Goal: Task Accomplishment & Management: Use online tool/utility

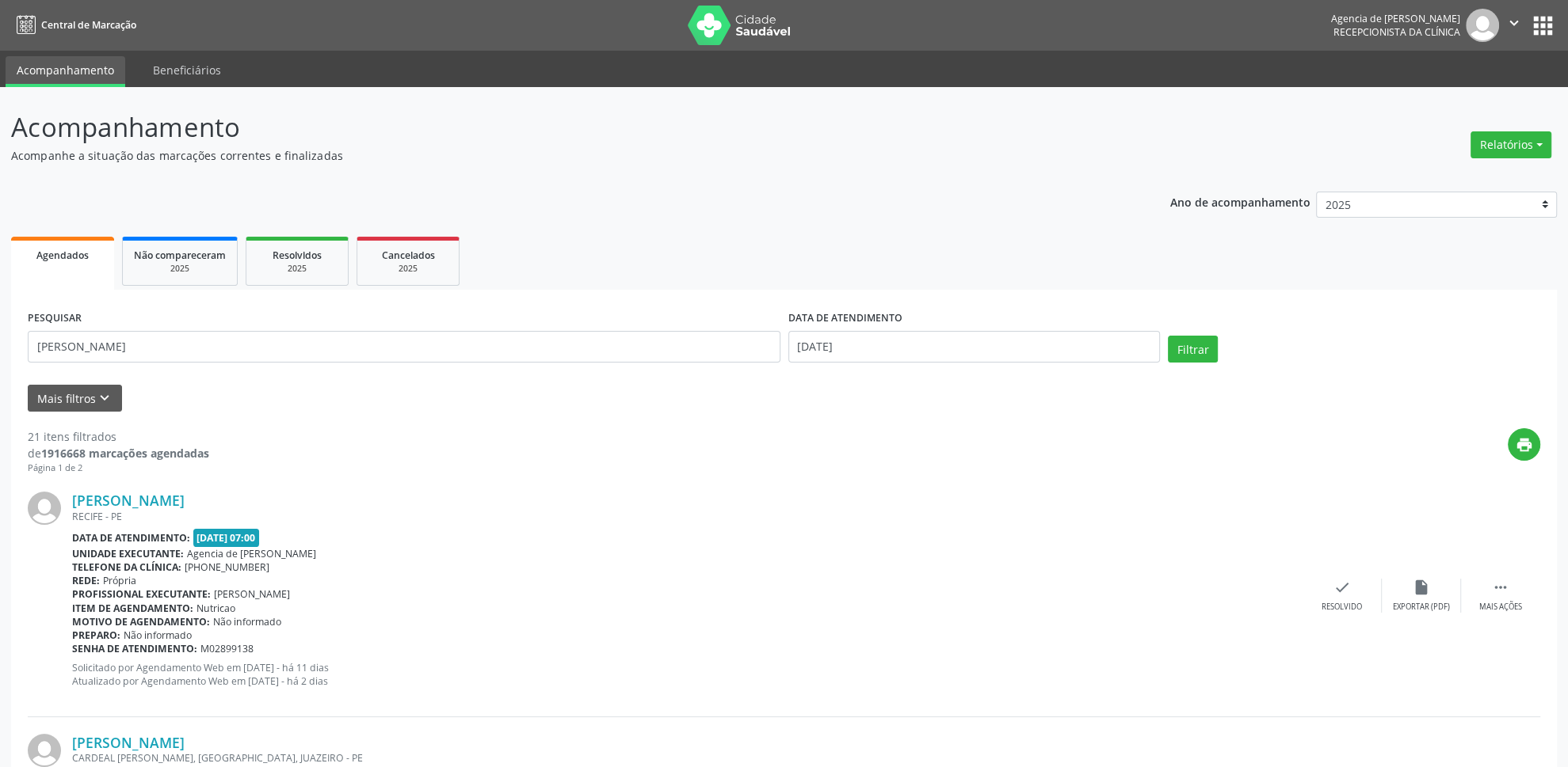
type input "[PERSON_NAME]"
click at [1168, 336] on button "Filtrar" at bounding box center [1193, 349] width 50 height 27
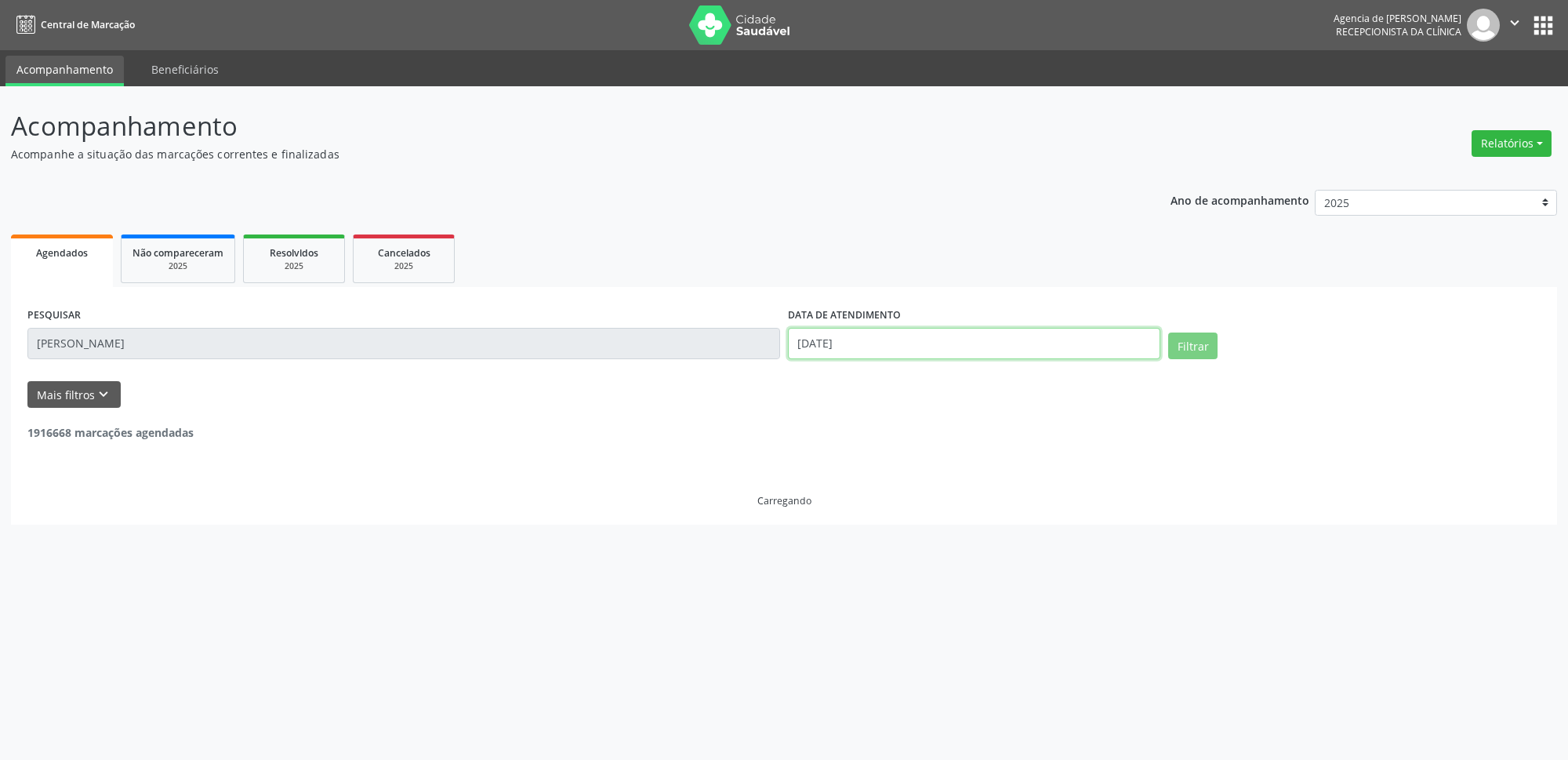
click at [952, 345] on input "[DATE]" at bounding box center [974, 343] width 372 height 31
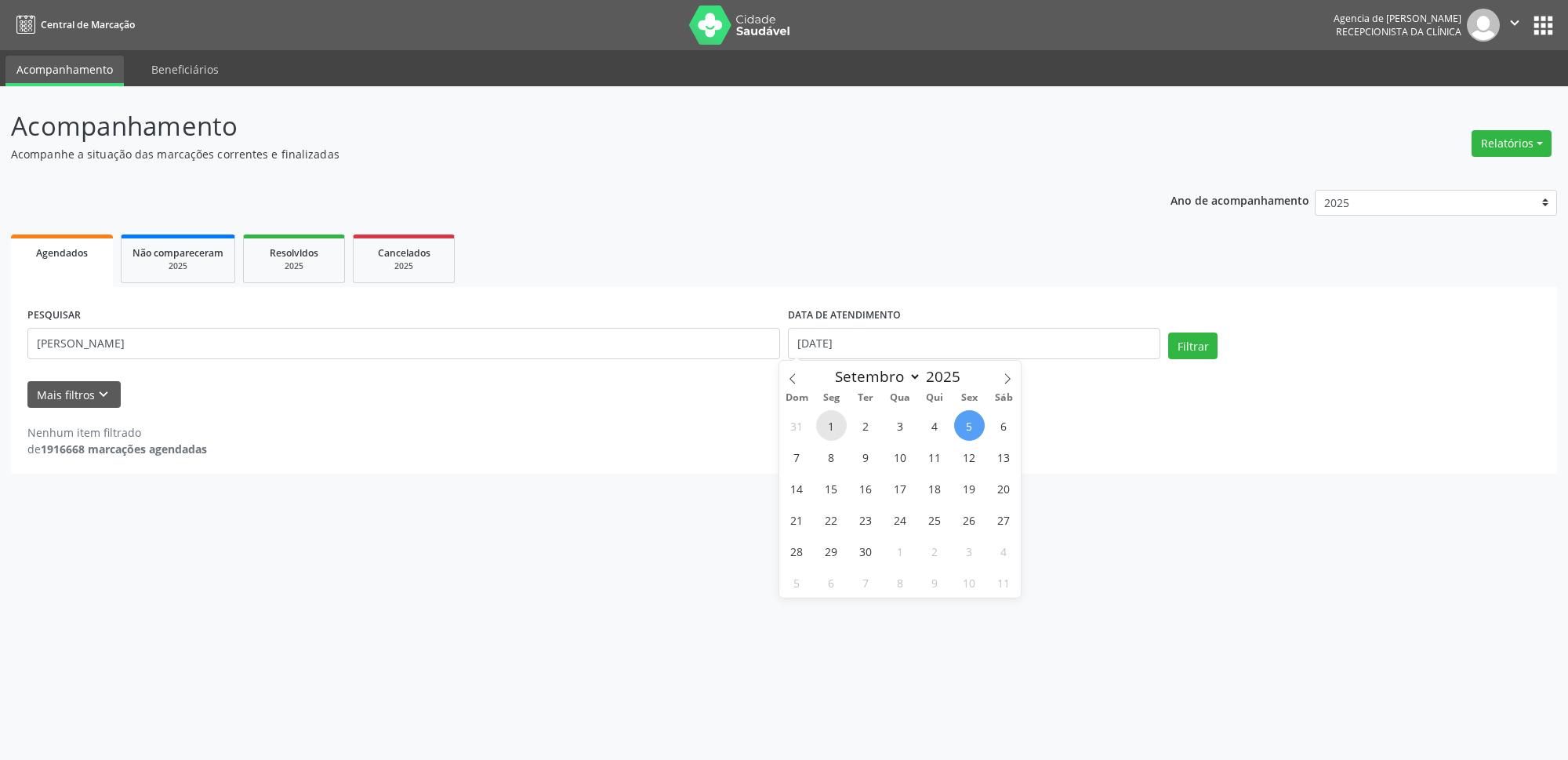
click at [834, 430] on span "1" at bounding box center [831, 426] width 31 height 31
type input "[DATE]"
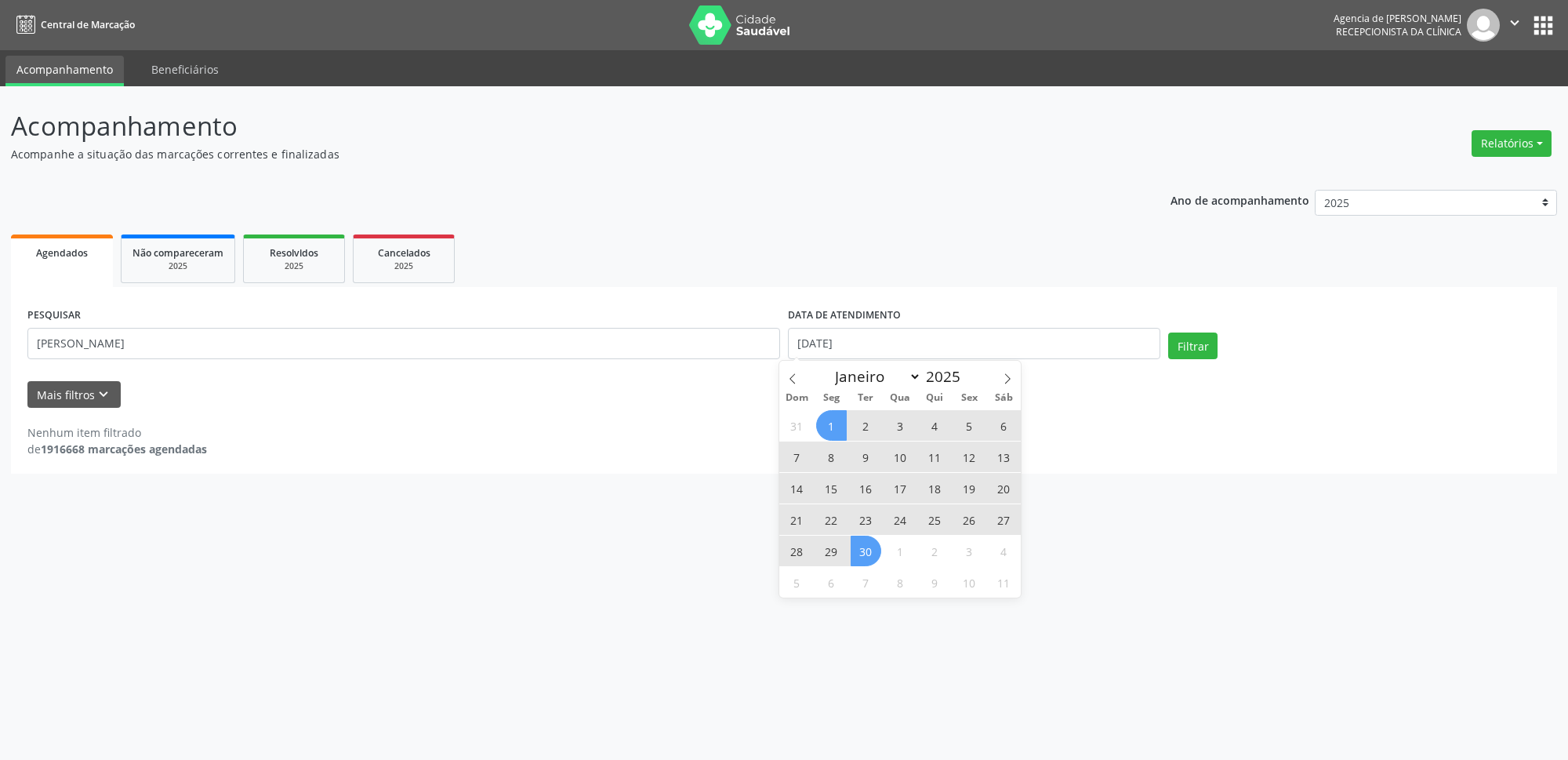
drag, startPoint x: 860, startPoint y: 557, endPoint x: 884, endPoint y: 544, distance: 27.3
click at [862, 560] on span "30" at bounding box center [866, 551] width 31 height 31
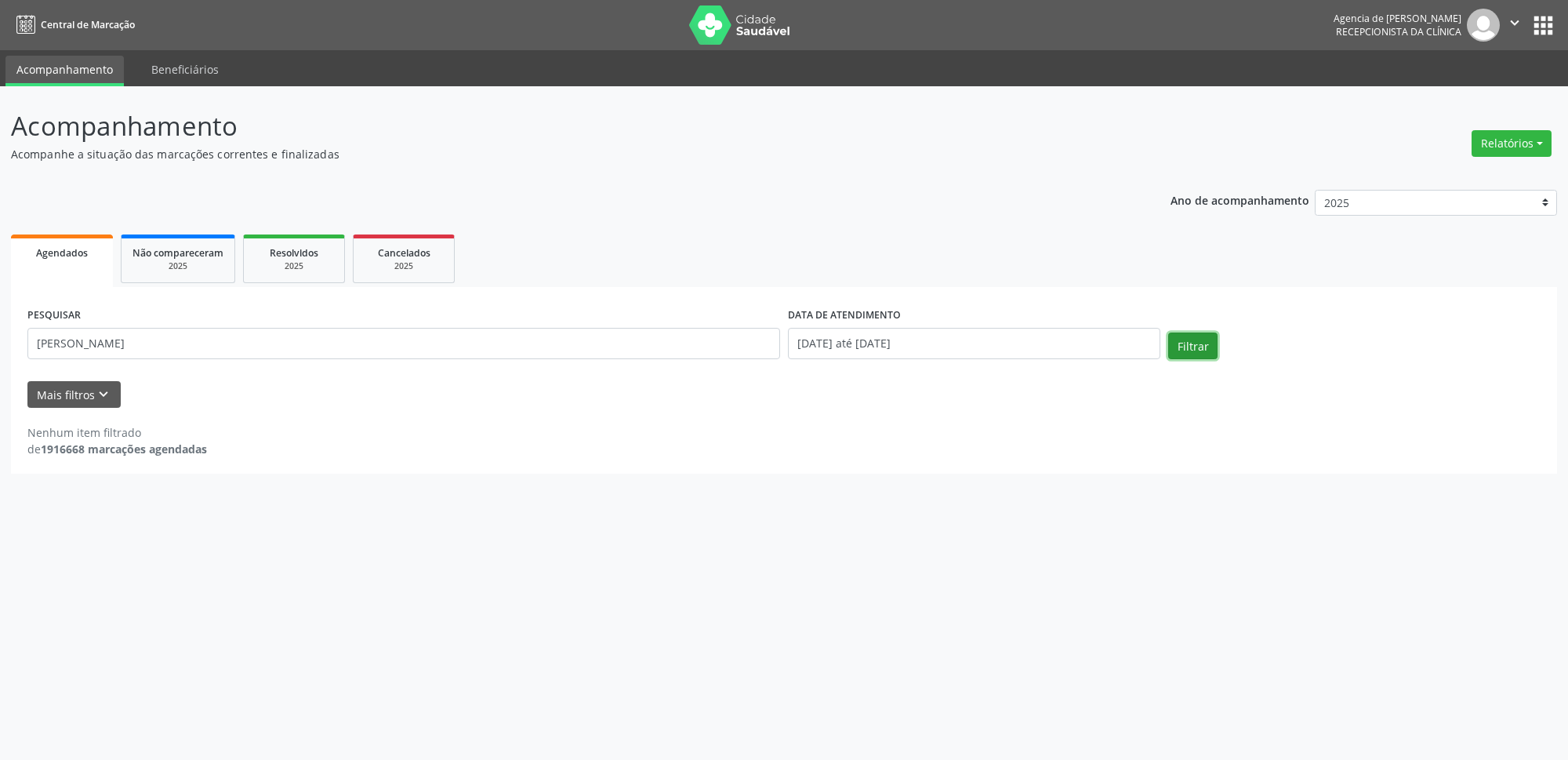
click at [1197, 349] on button "Filtrar" at bounding box center [1193, 346] width 50 height 27
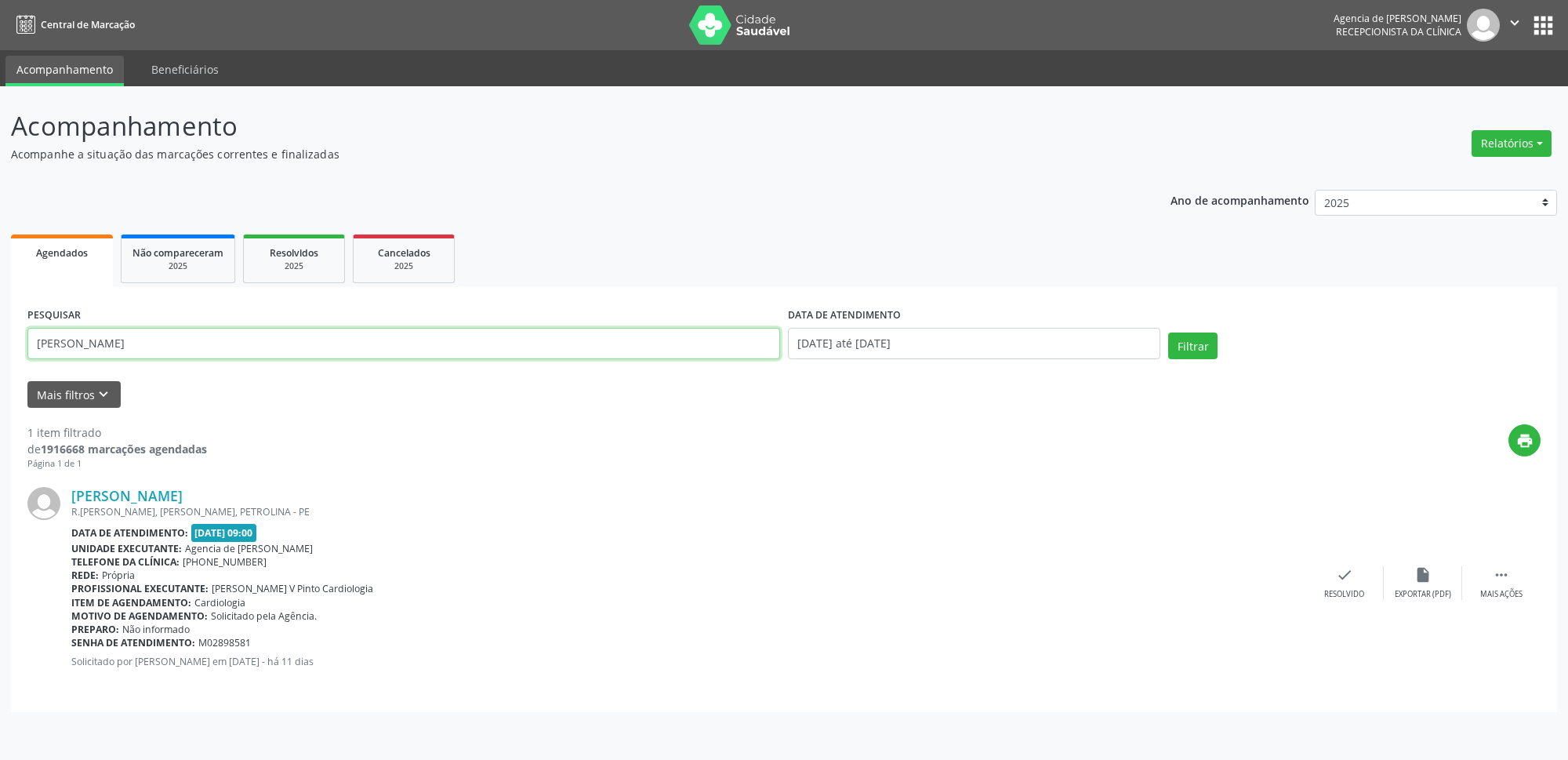
click at [392, 345] on input "[PERSON_NAME]" at bounding box center [403, 343] width 753 height 31
type input "j"
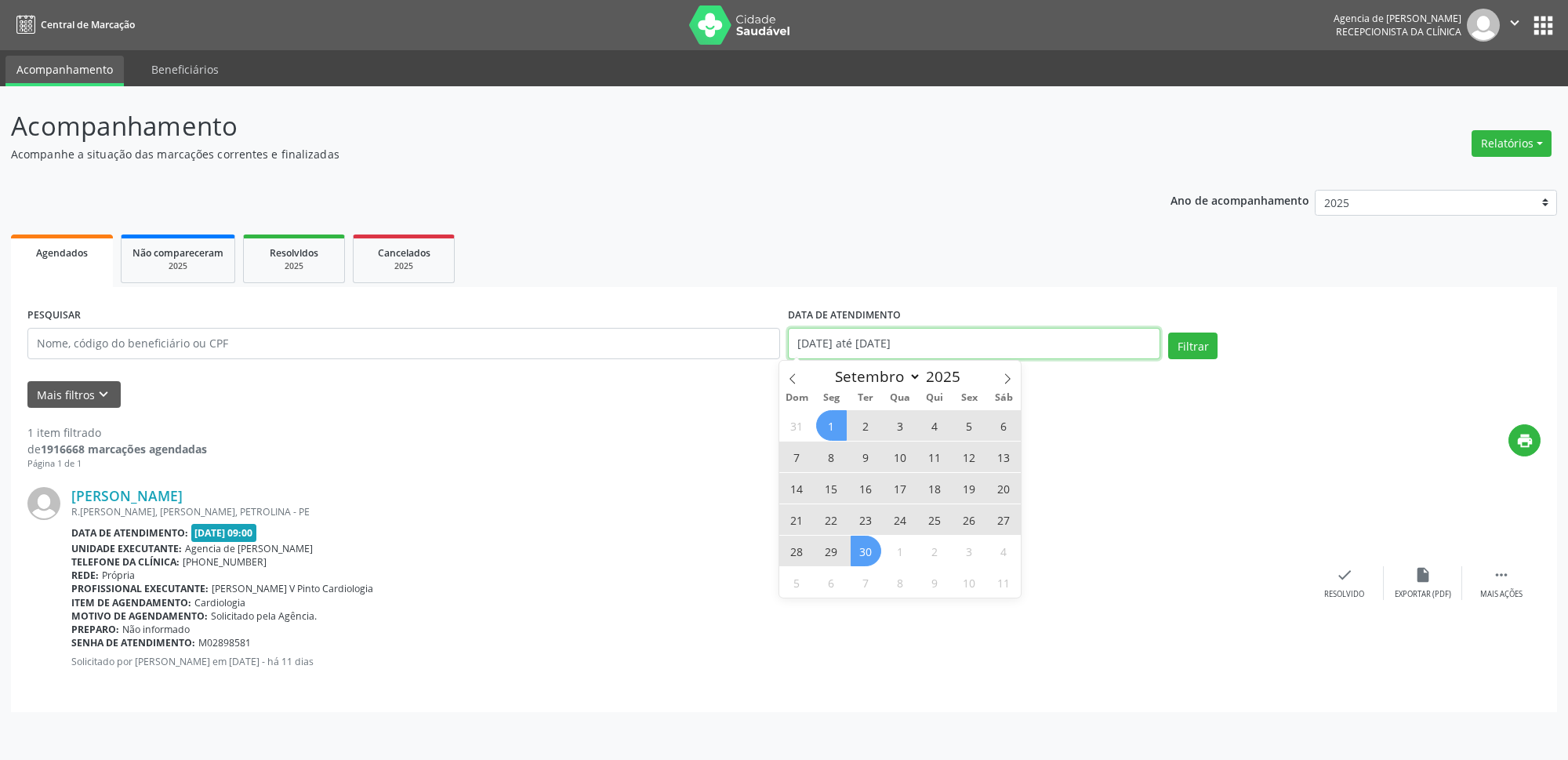
click at [958, 342] on input "[DATE] até [DATE]" at bounding box center [974, 343] width 372 height 31
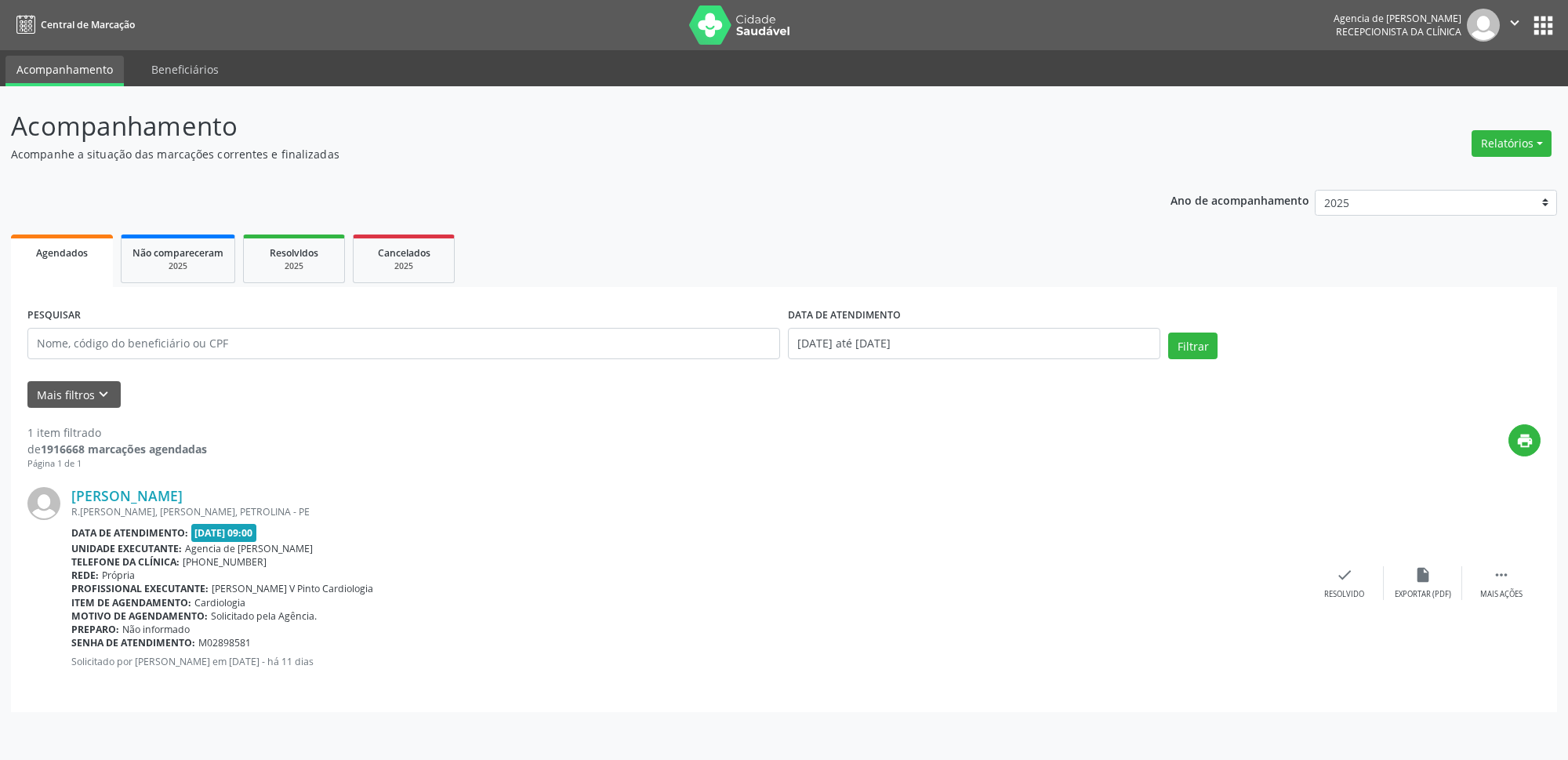
click at [776, 373] on form "PESQUISAR DATA DE ATENDIMENTO [DATE] até [DATE] Filtrar UNIDADE EXECUTANTE Sele…" at bounding box center [784, 356] width 1513 height 104
click at [847, 342] on input "[DATE] até [DATE]" at bounding box center [974, 343] width 372 height 31
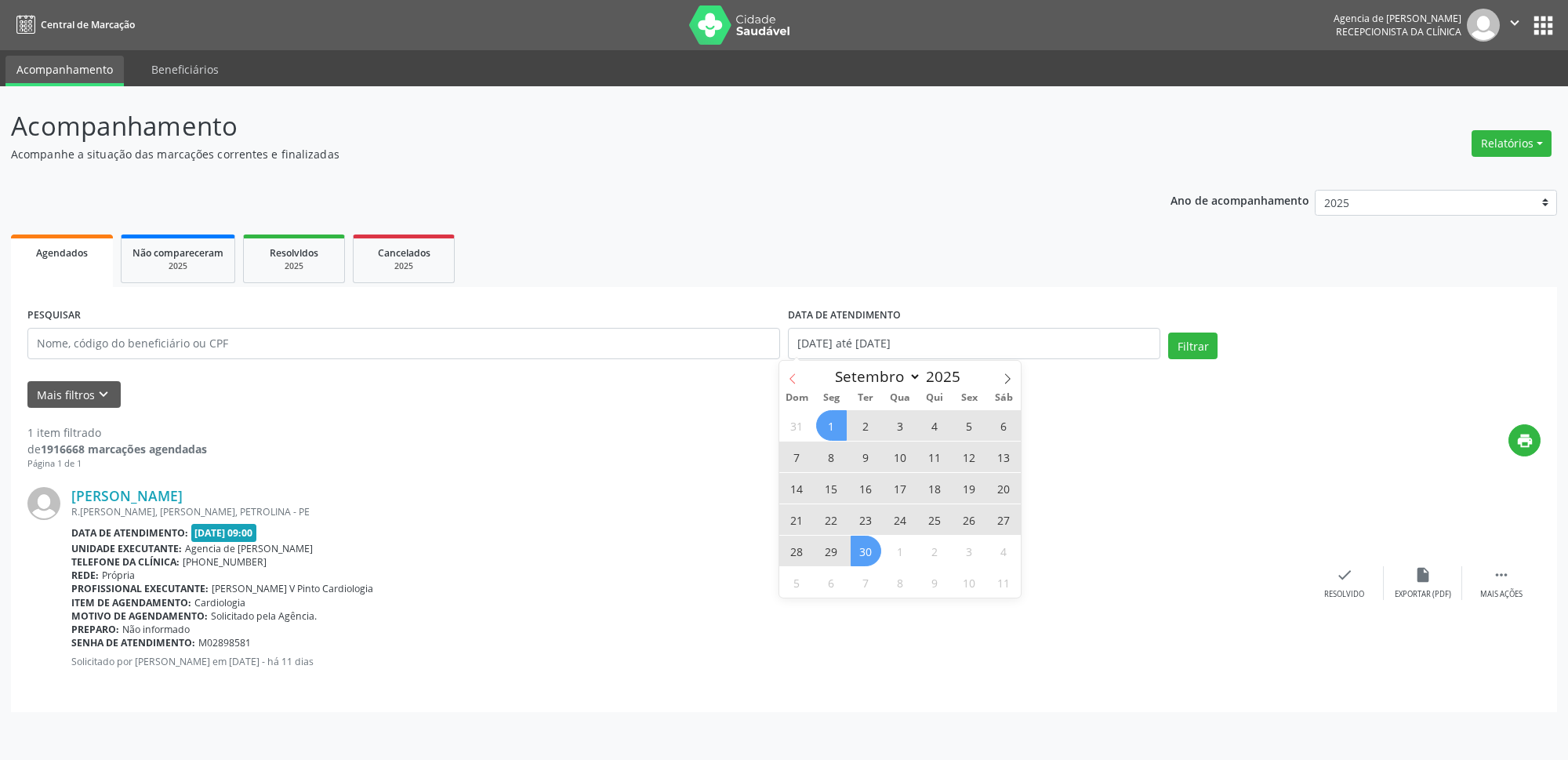
drag, startPoint x: 794, startPoint y: 378, endPoint x: 804, endPoint y: 392, distance: 17.2
click at [794, 381] on icon at bounding box center [792, 379] width 11 height 11
select select "7"
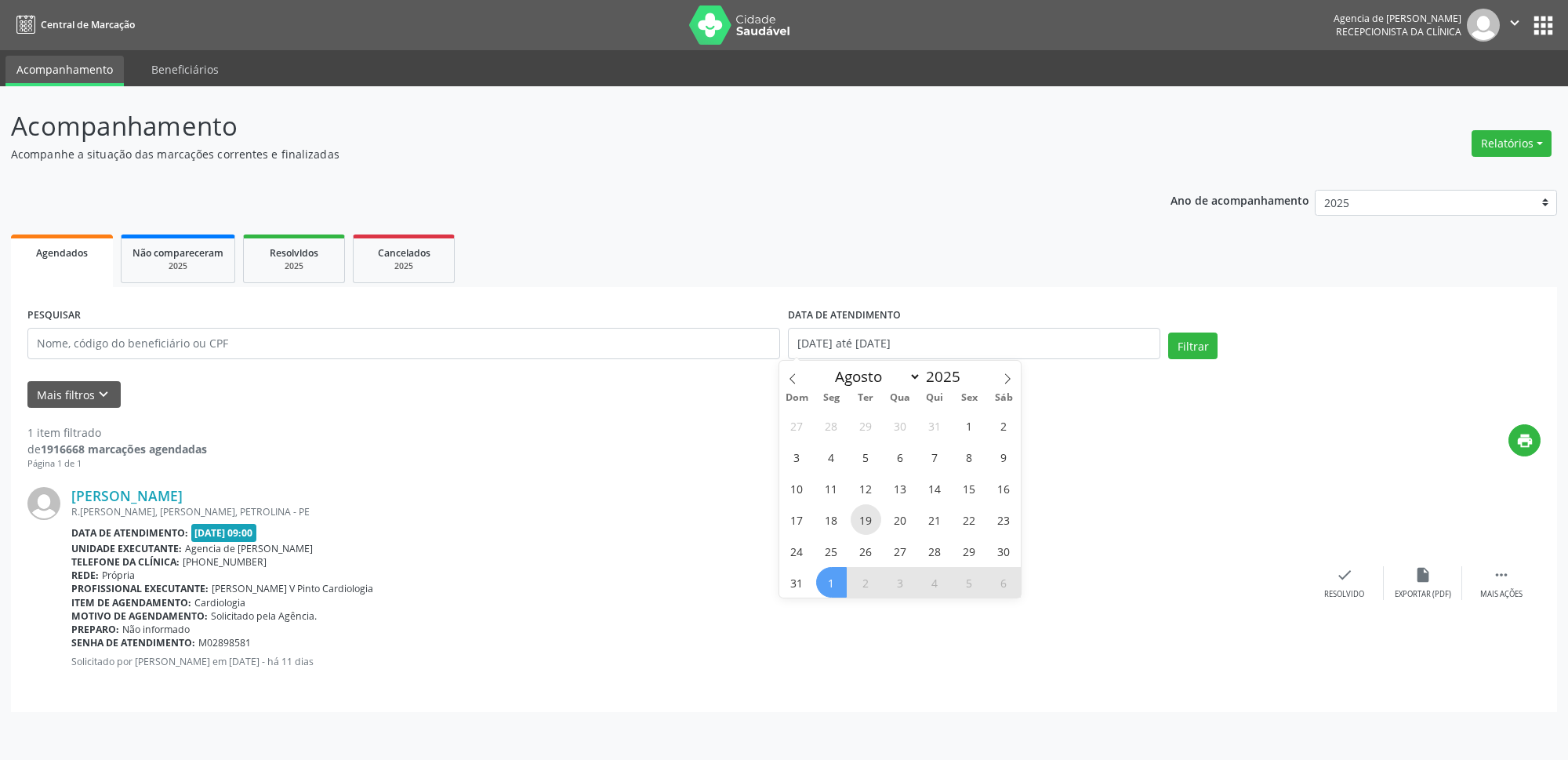
click at [854, 526] on span "19" at bounding box center [866, 519] width 31 height 31
type input "[DATE]"
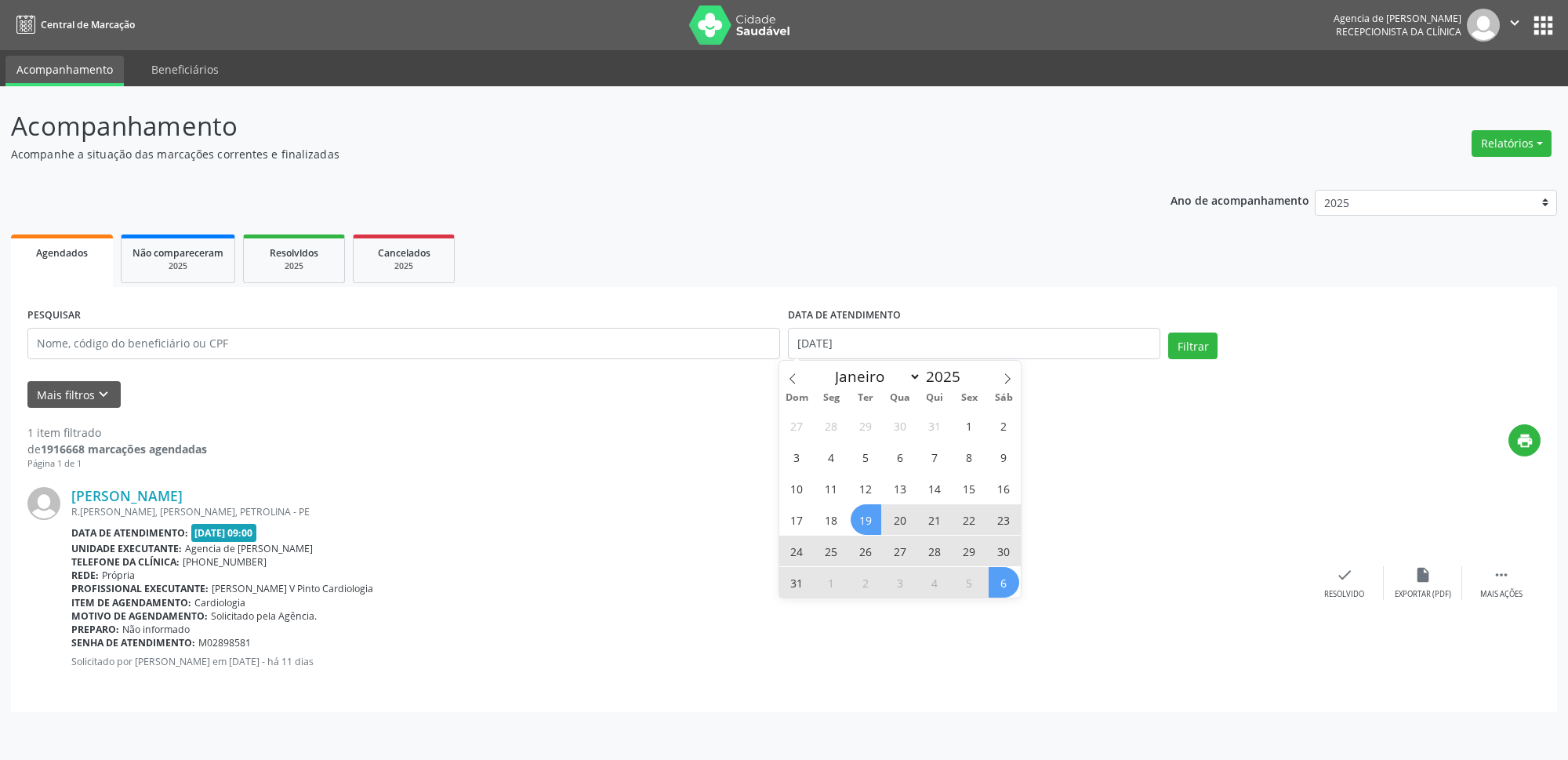
drag, startPoint x: 1007, startPoint y: 572, endPoint x: 1084, endPoint y: 475, distance: 123.8
click at [1012, 570] on span "6" at bounding box center [1004, 582] width 31 height 31
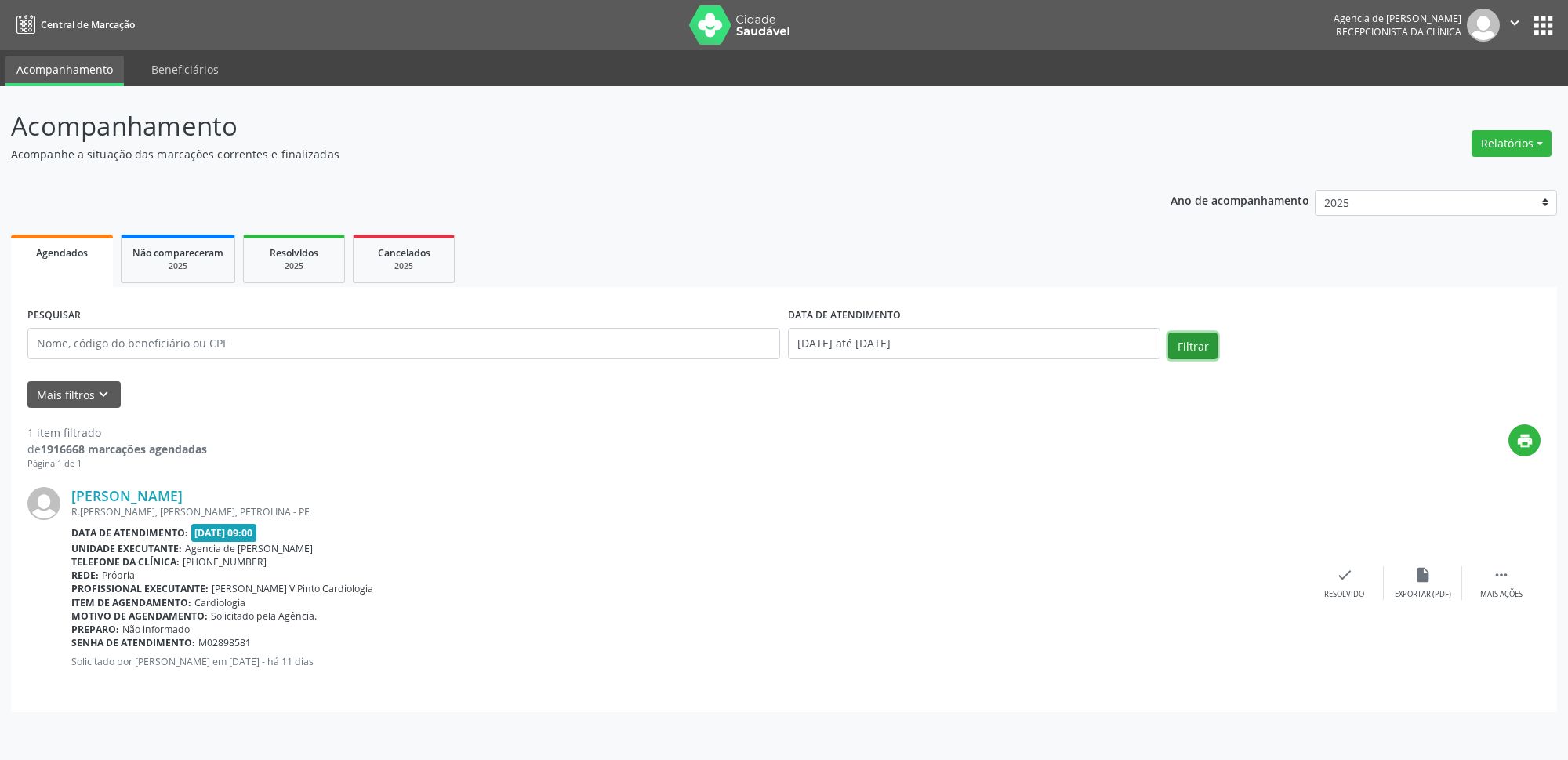
click at [1197, 341] on button "Filtrar" at bounding box center [1193, 346] width 50 height 27
click at [419, 349] on input "text" at bounding box center [400, 343] width 745 height 31
click at [1153, 344] on div "Filtrar" at bounding box center [1341, 351] width 377 height 38
click at [1168, 345] on button "Filtrar" at bounding box center [1181, 346] width 50 height 27
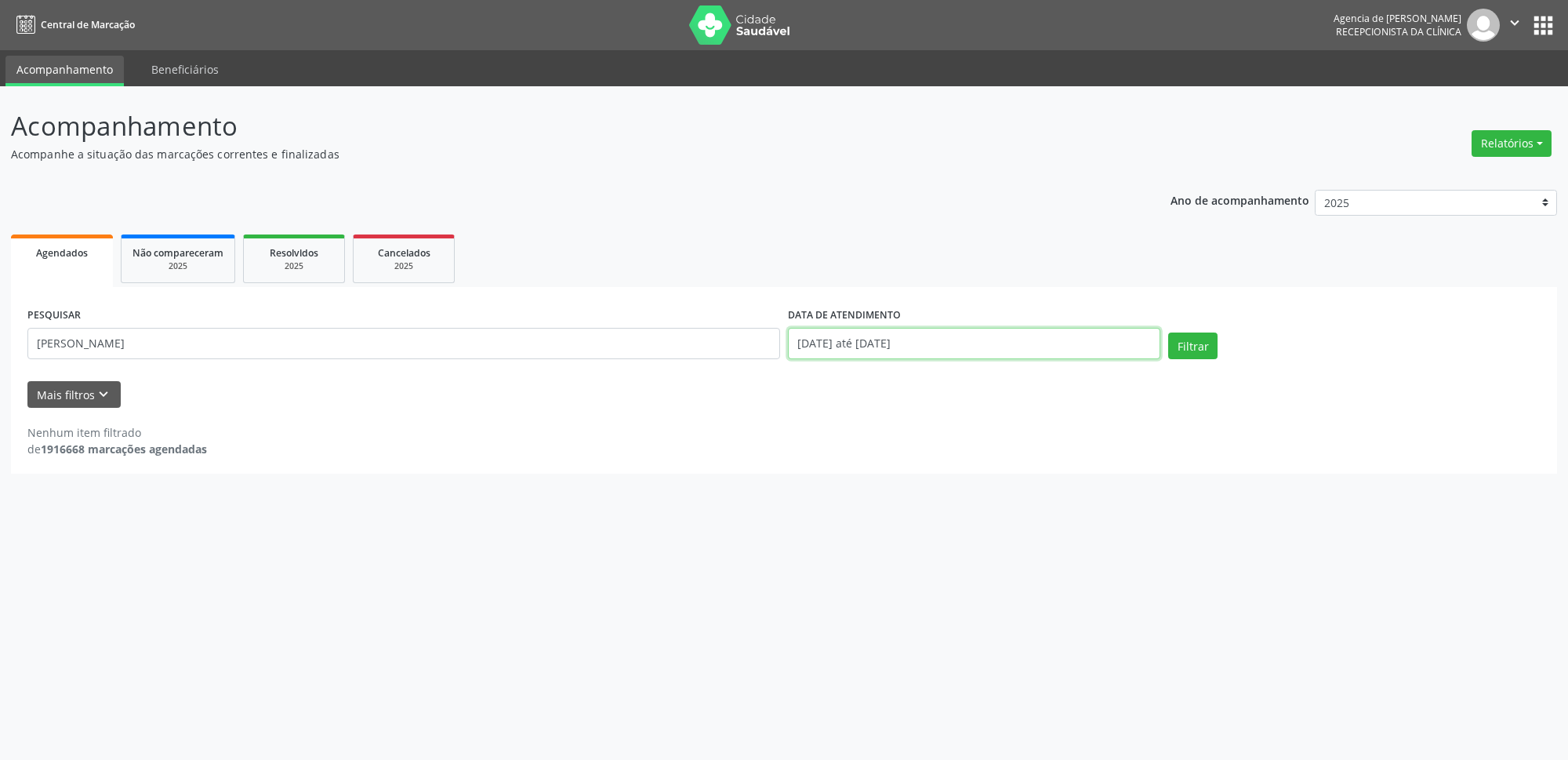
click at [985, 346] on input "[DATE] até [DATE]" at bounding box center [974, 343] width 372 height 31
click at [1204, 346] on button "Filtrar" at bounding box center [1193, 346] width 50 height 27
click at [211, 351] on input "[PERSON_NAME]" at bounding box center [403, 343] width 753 height 31
type input "j"
type input "[PERSON_NAME]"
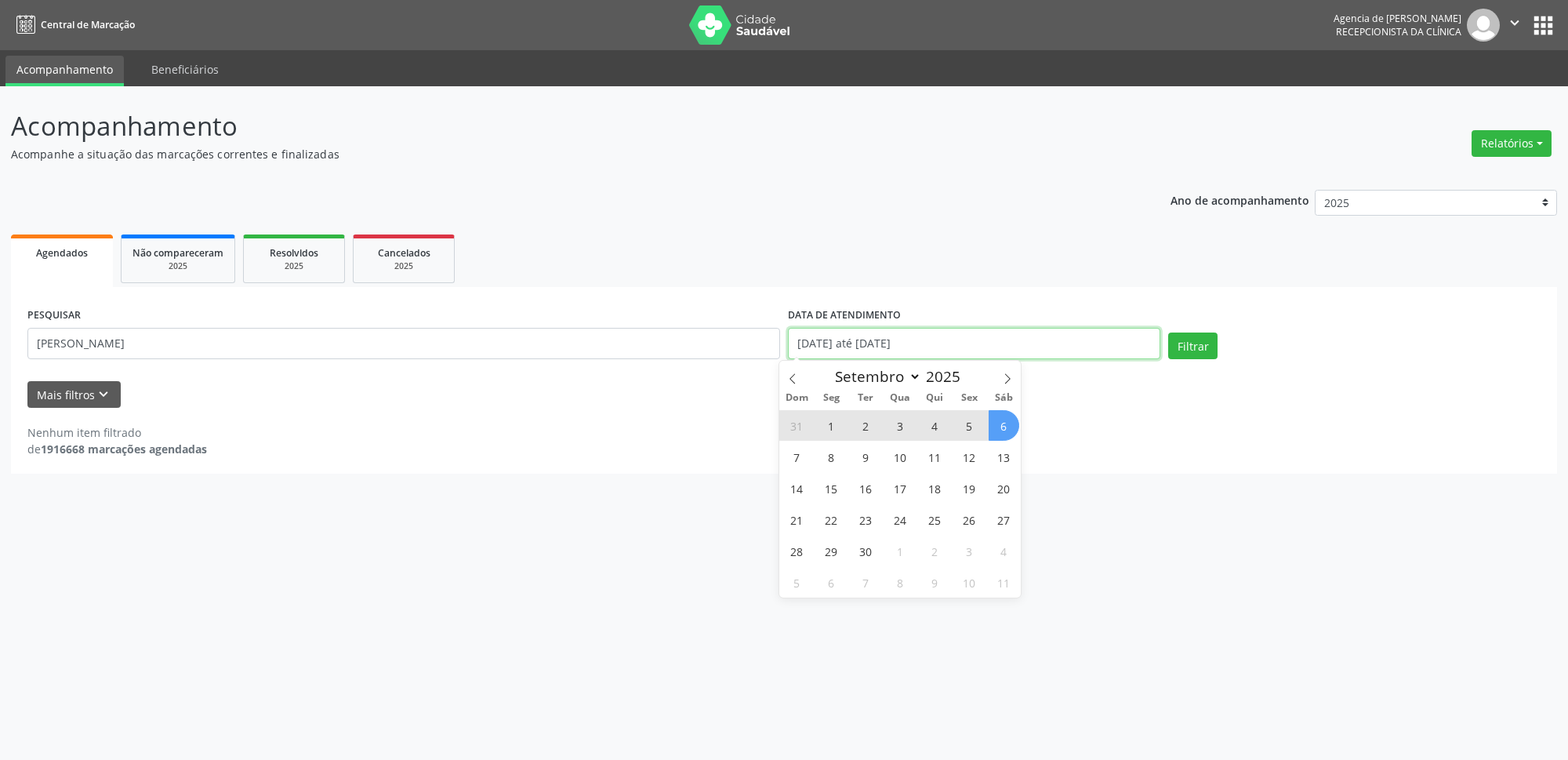
click at [934, 356] on input "[DATE] até [DATE]" at bounding box center [974, 343] width 372 height 31
click at [816, 419] on span "1" at bounding box center [831, 426] width 31 height 31
type input "[DATE]"
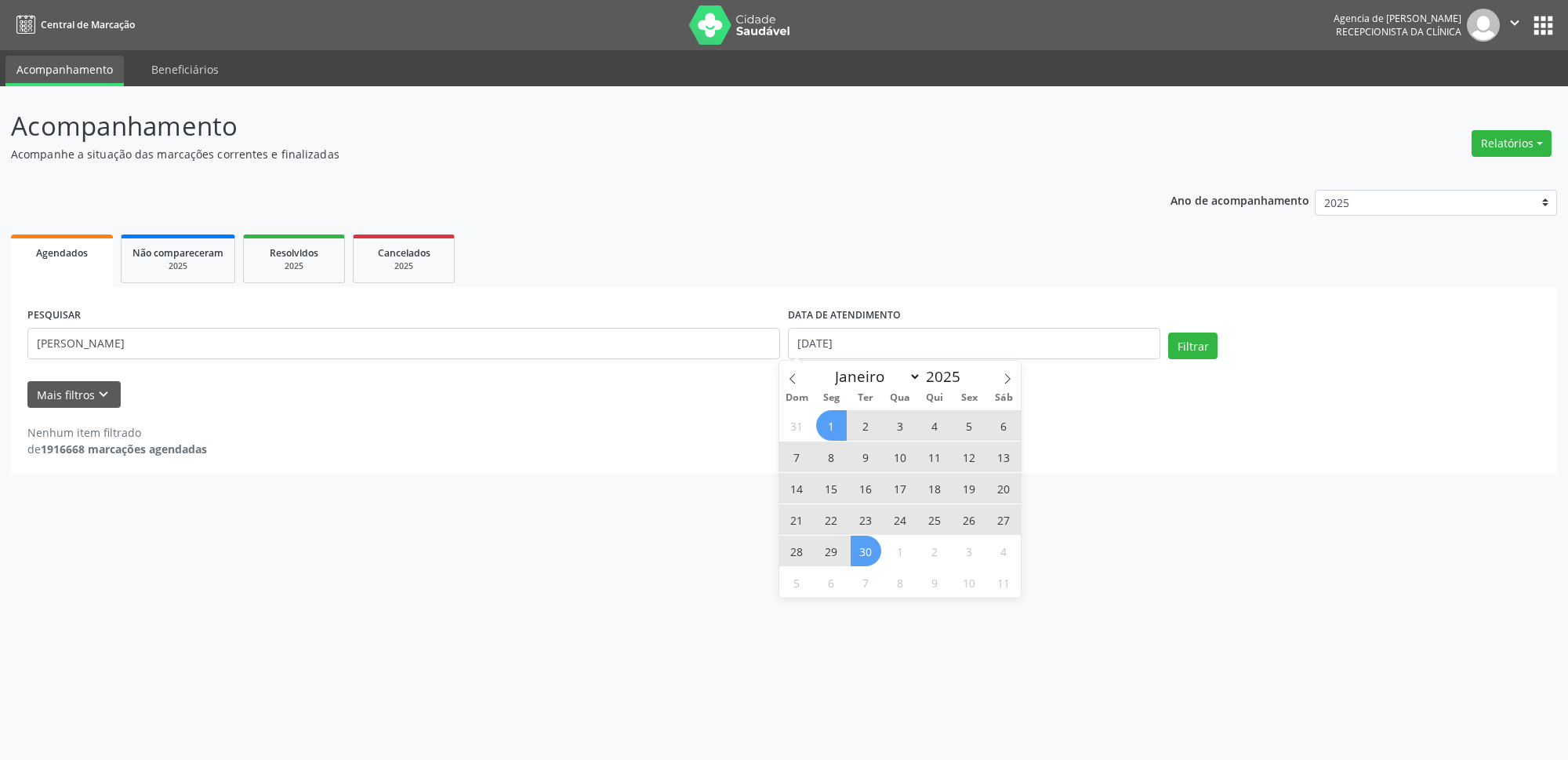
drag, startPoint x: 862, startPoint y: 549, endPoint x: 1019, endPoint y: 540, distance: 157.3
click at [875, 549] on span "30" at bounding box center [866, 551] width 31 height 31
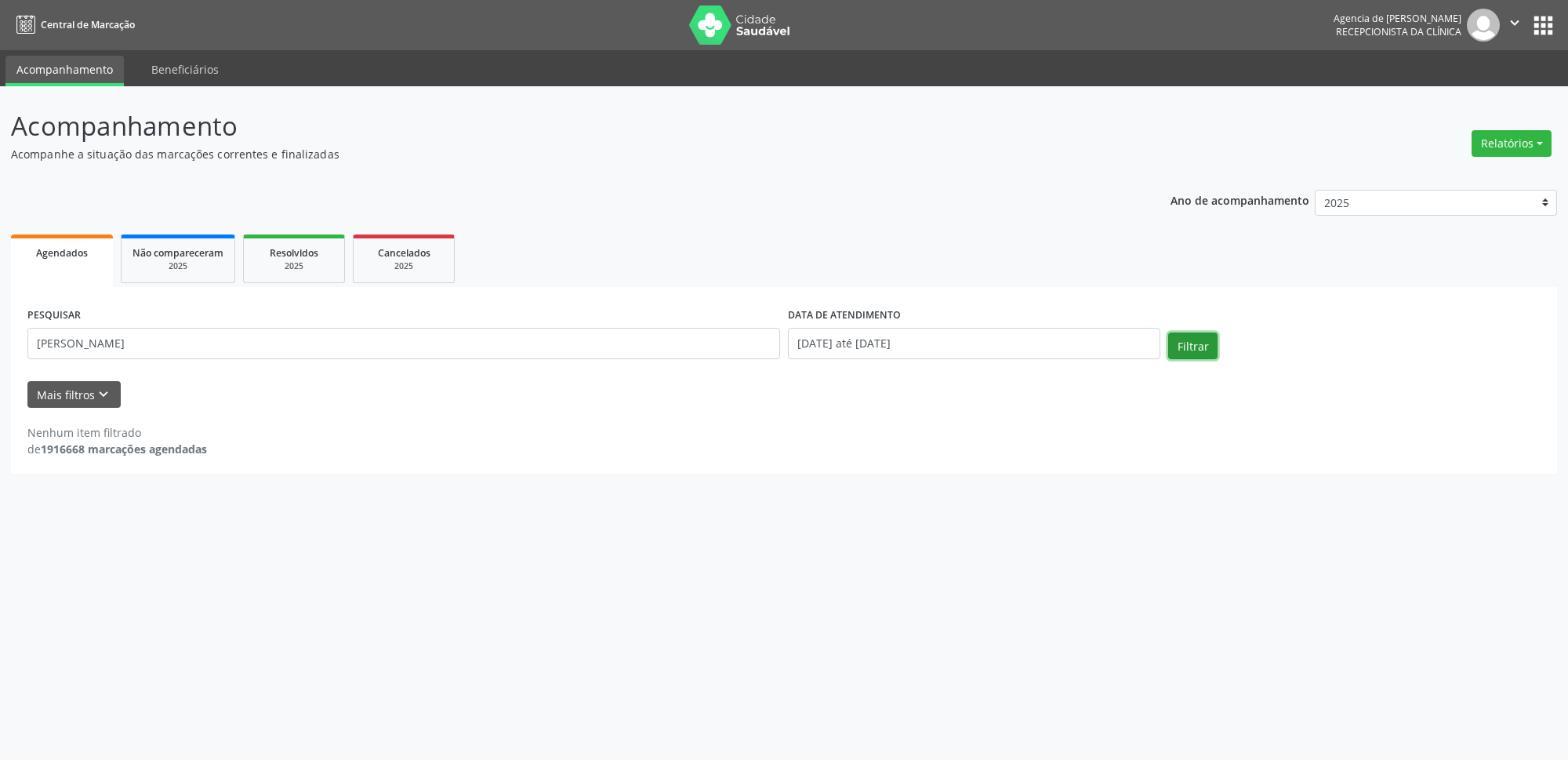
click at [1204, 342] on button "Filtrar" at bounding box center [1193, 346] width 50 height 27
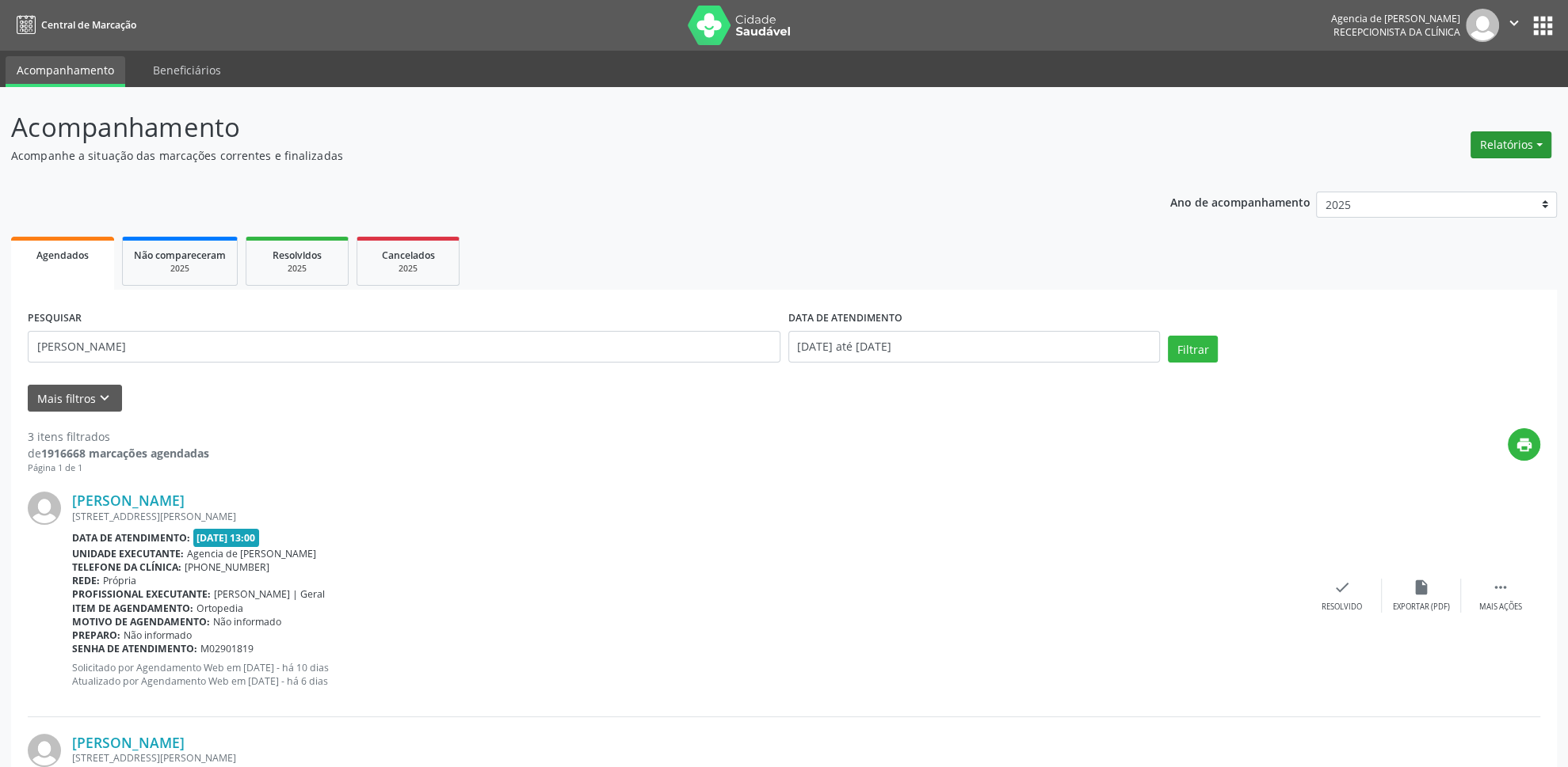
click at [1506, 143] on button "Relatórios" at bounding box center [1511, 145] width 80 height 27
click at [1465, 179] on link "Agendamentos" at bounding box center [1467, 179] width 171 height 22
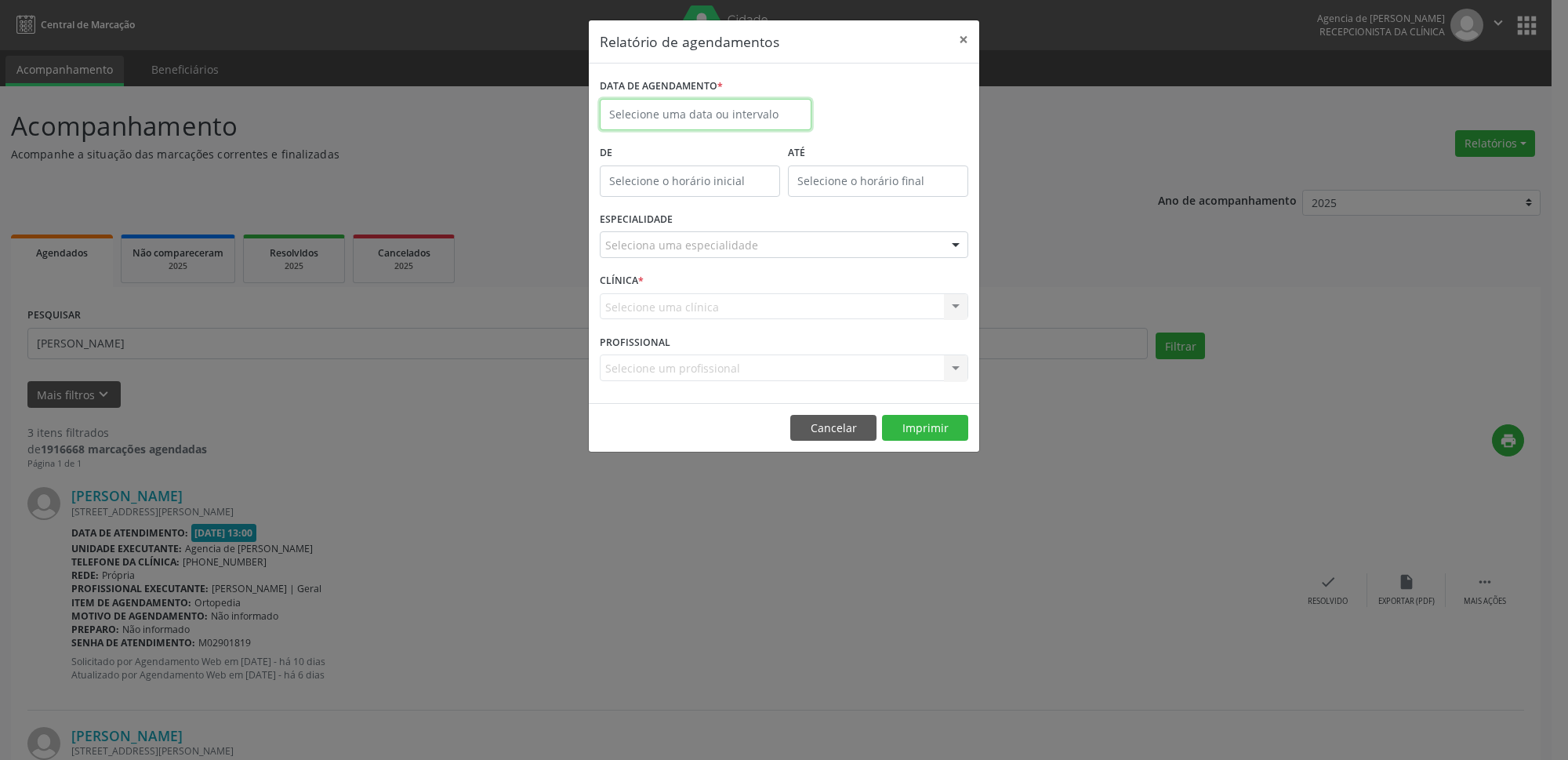
click at [733, 110] on input "text" at bounding box center [705, 114] width 211 height 31
click at [799, 235] on span "12" at bounding box center [790, 227] width 31 height 31
type input "[DATE]"
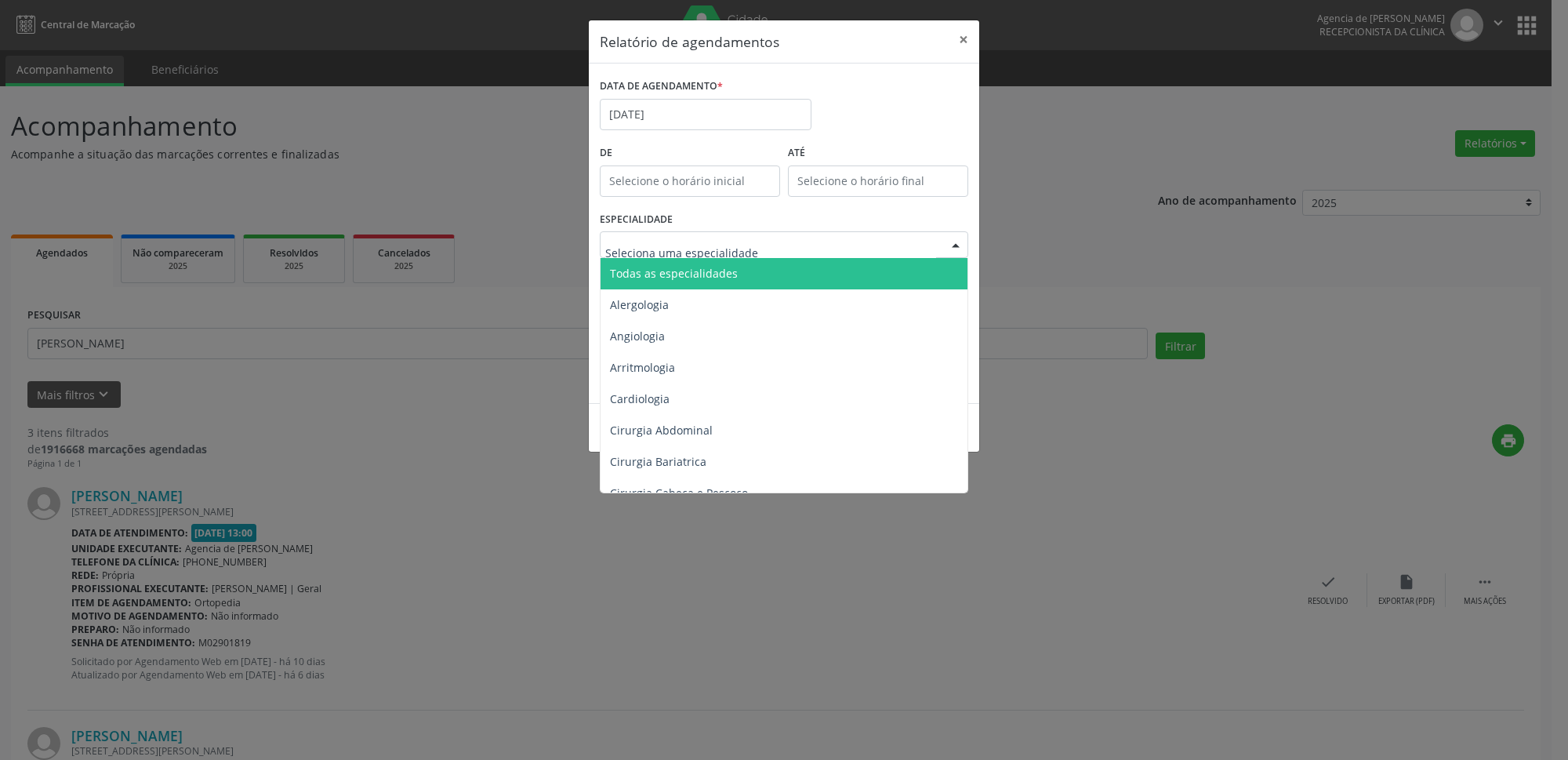
click at [763, 236] on div at bounding box center [784, 245] width 369 height 27
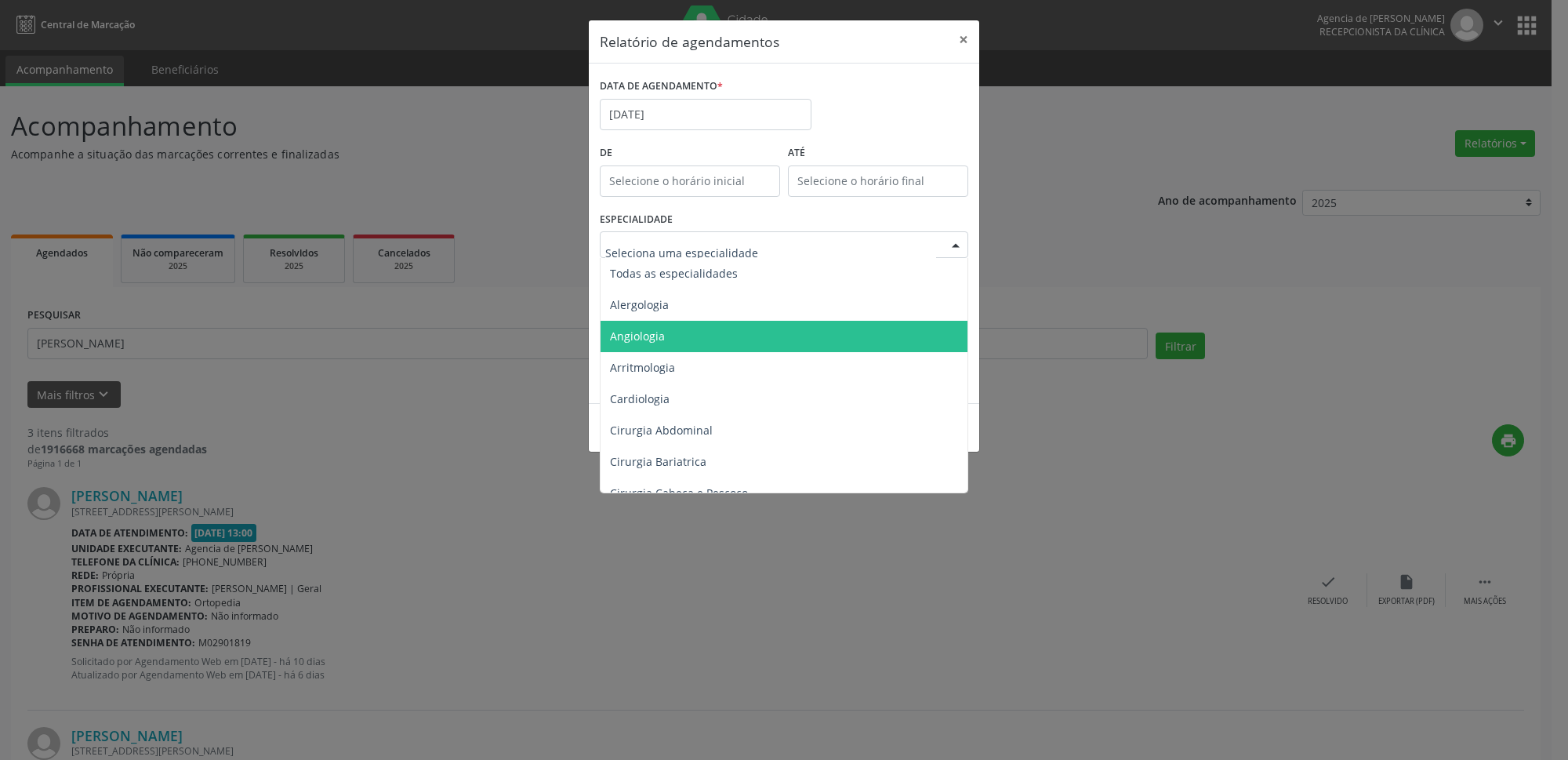
click at [704, 338] on span "Angiologia" at bounding box center [785, 336] width 370 height 31
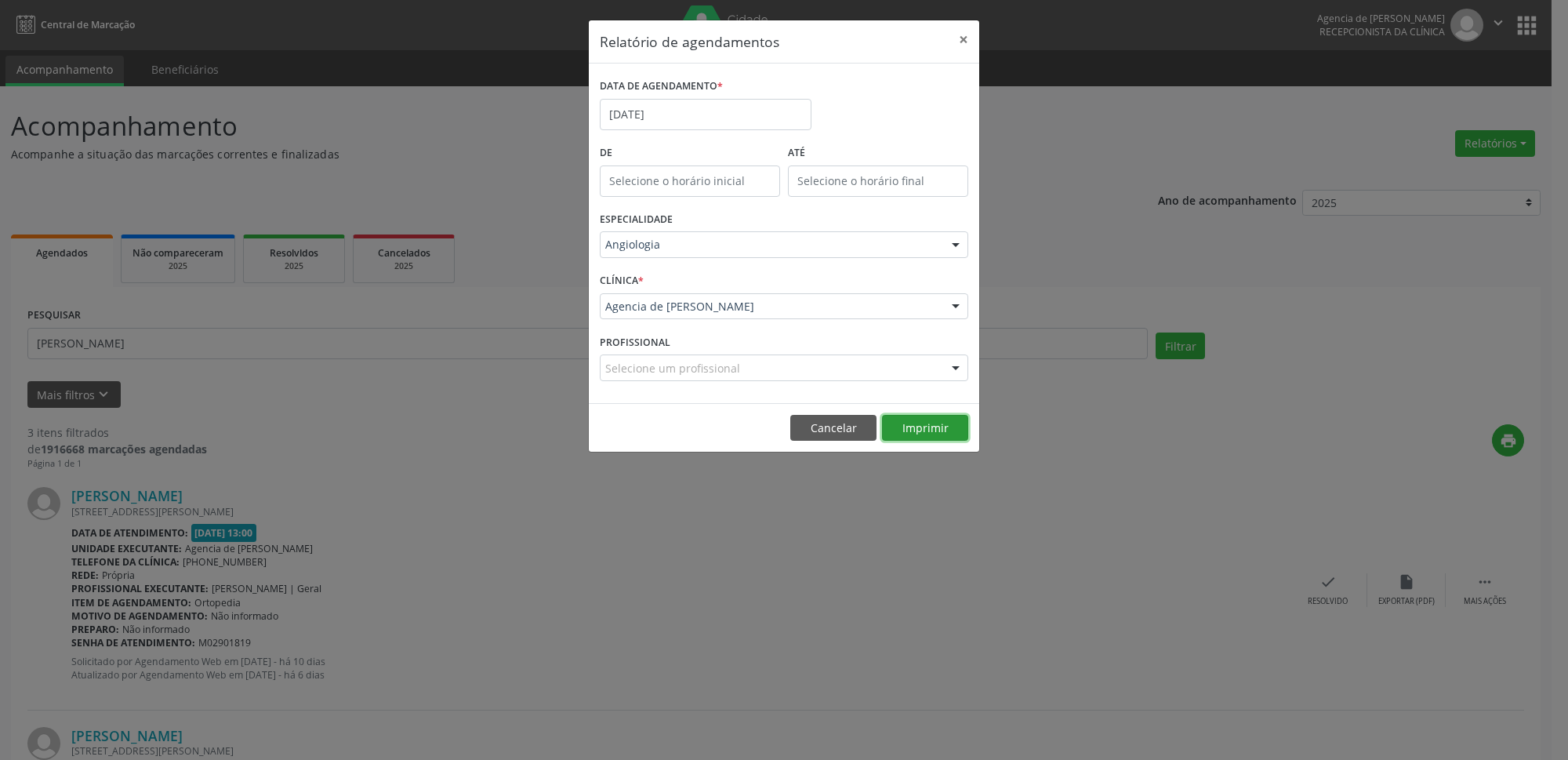
click at [938, 422] on button "Imprimir" at bounding box center [926, 428] width 87 height 27
click at [960, 39] on button "×" at bounding box center [963, 39] width 31 height 38
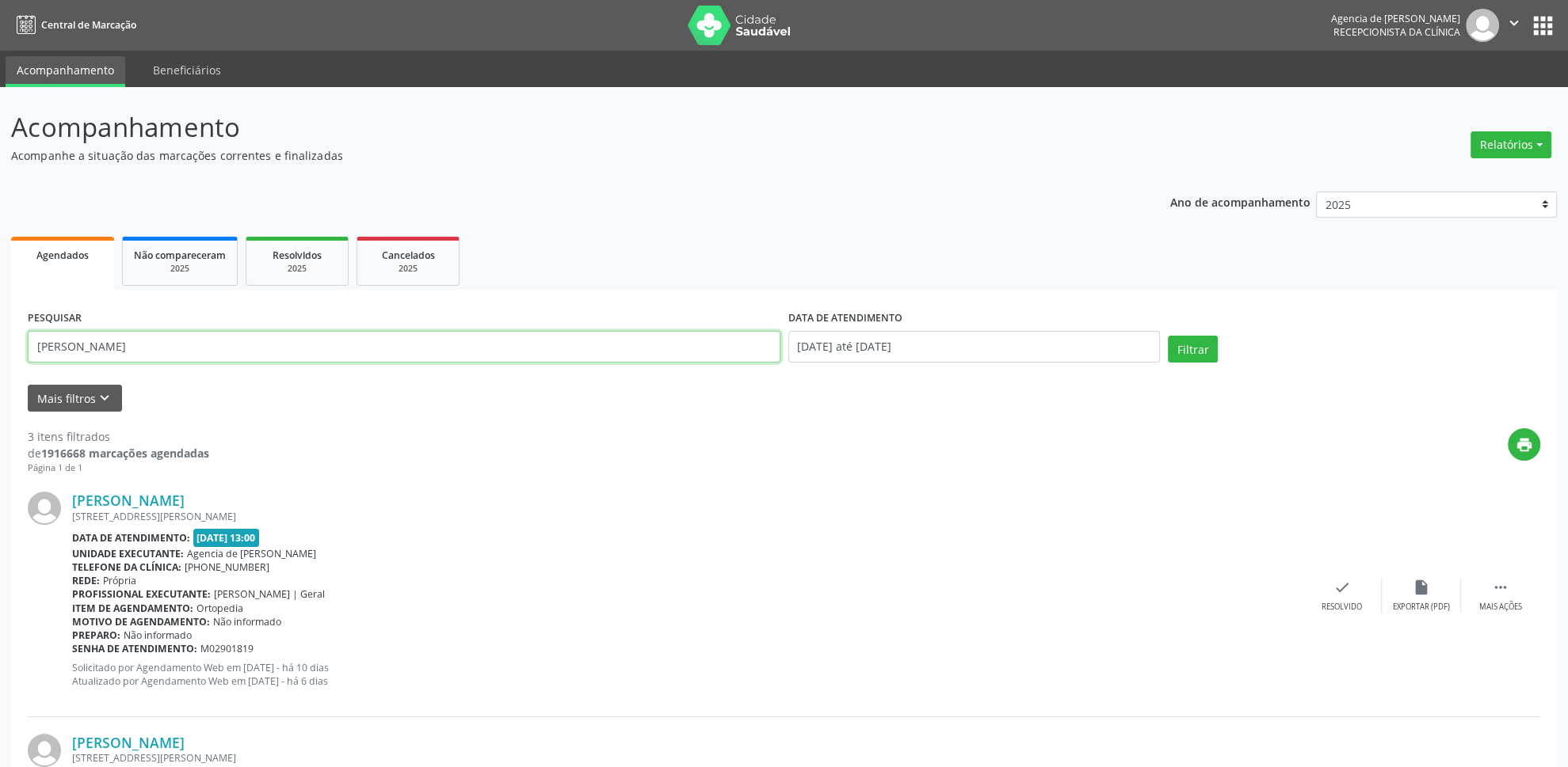
click at [272, 354] on input "[PERSON_NAME]" at bounding box center [404, 346] width 752 height 31
type input "t"
click at [1168, 336] on button "Filtrar" at bounding box center [1193, 349] width 50 height 27
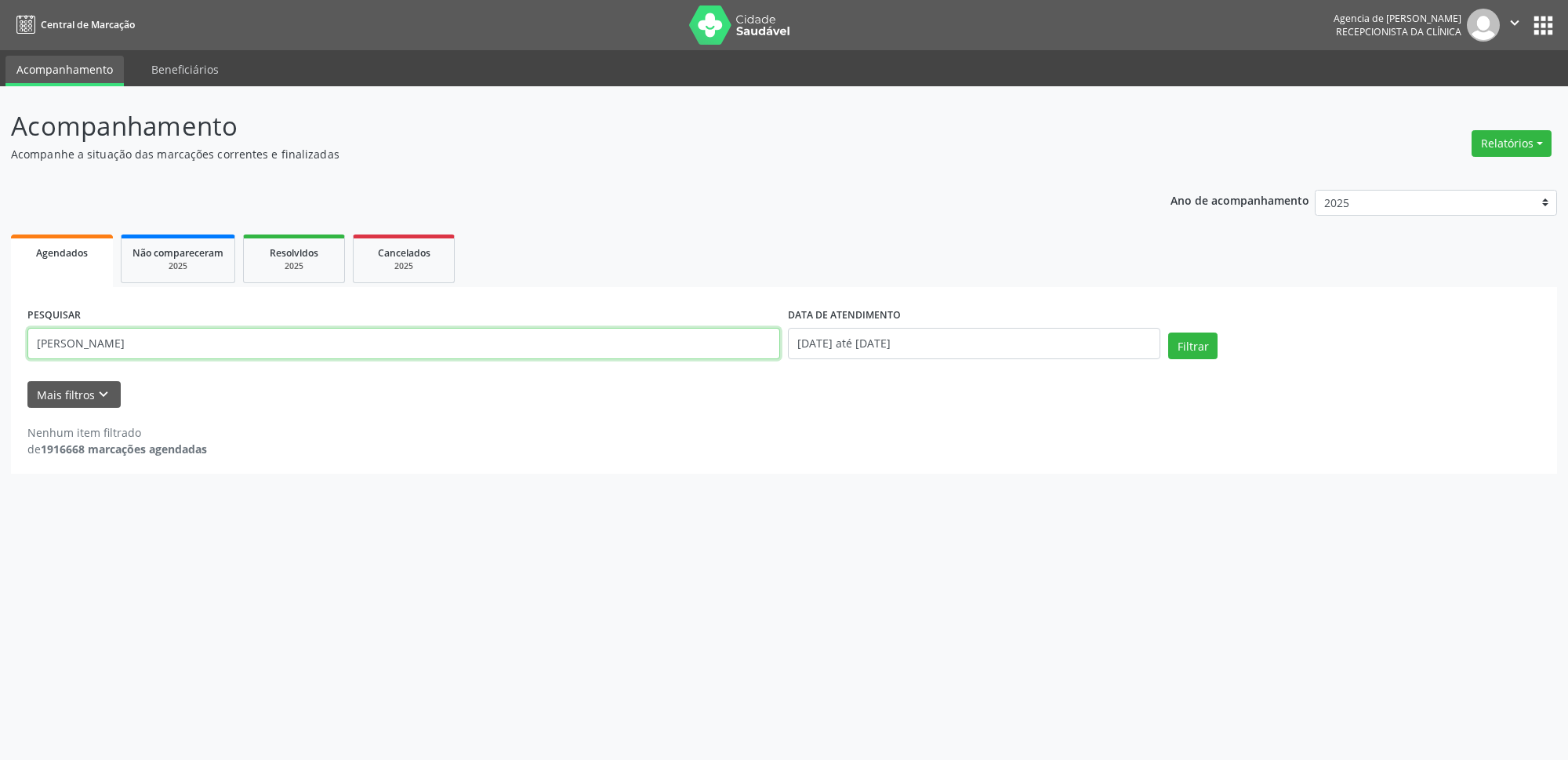
click at [113, 344] on input "[PERSON_NAME]" at bounding box center [403, 343] width 753 height 31
type input "neide [PERSON_NAME]"
click at [1174, 345] on button "Filtrar" at bounding box center [1193, 346] width 50 height 27
